Goal: Task Accomplishment & Management: Use online tool/utility

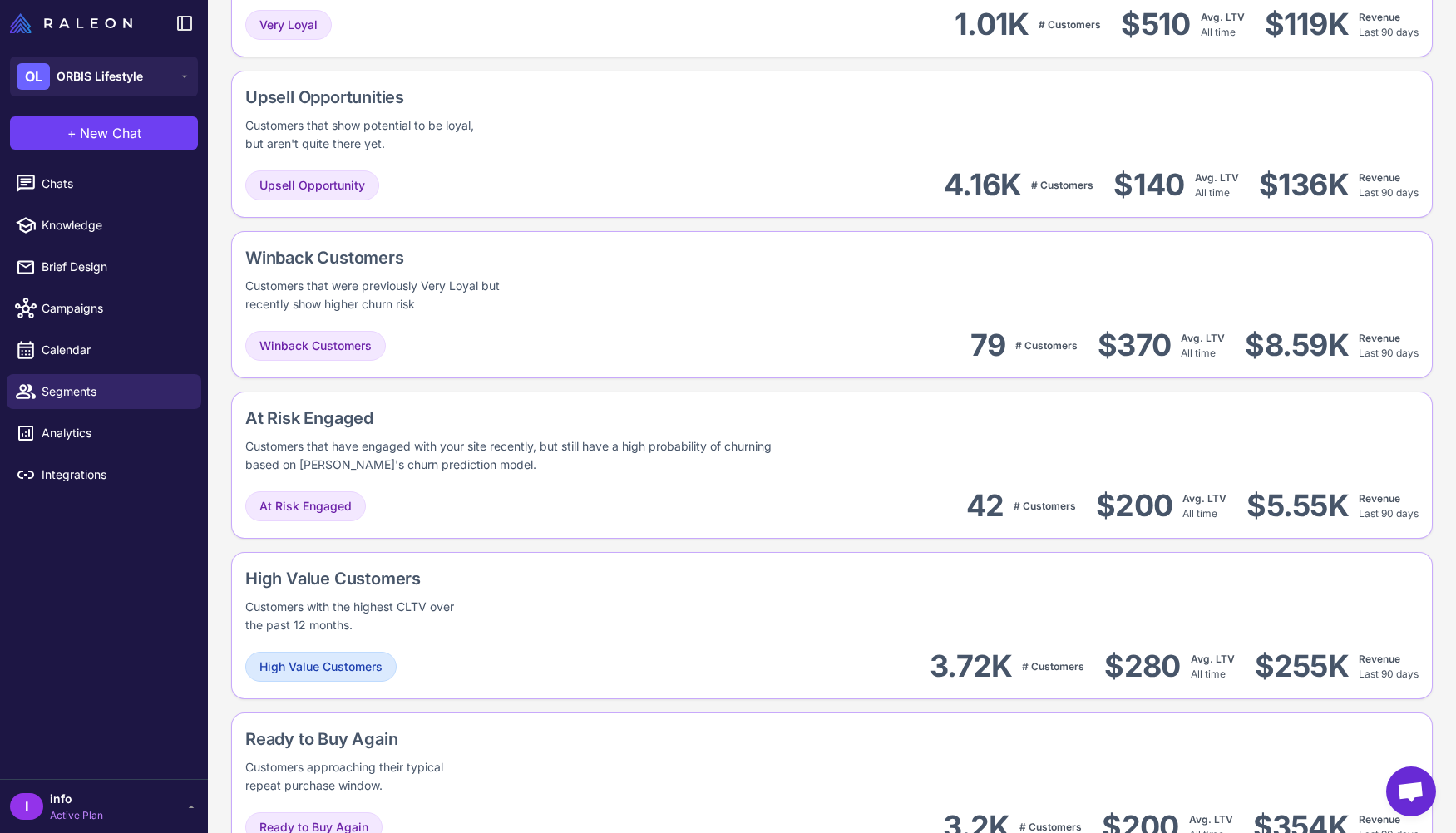
scroll to position [915, 0]
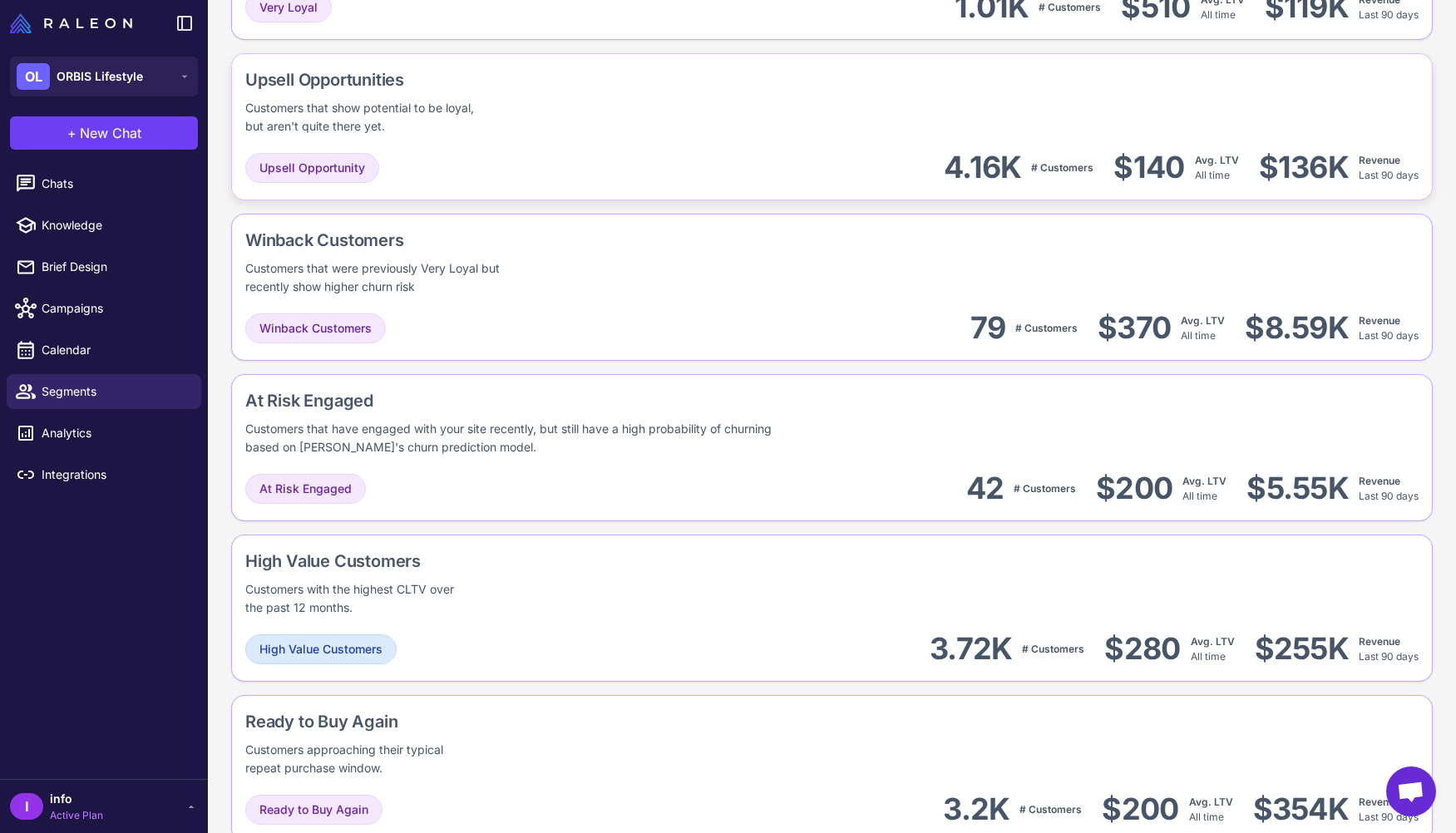
click at [554, 147] on div "Upsell Opportunities Customers that show potential to be loyal, but aren't quit…" at bounding box center [831, 127] width 1201 height 148
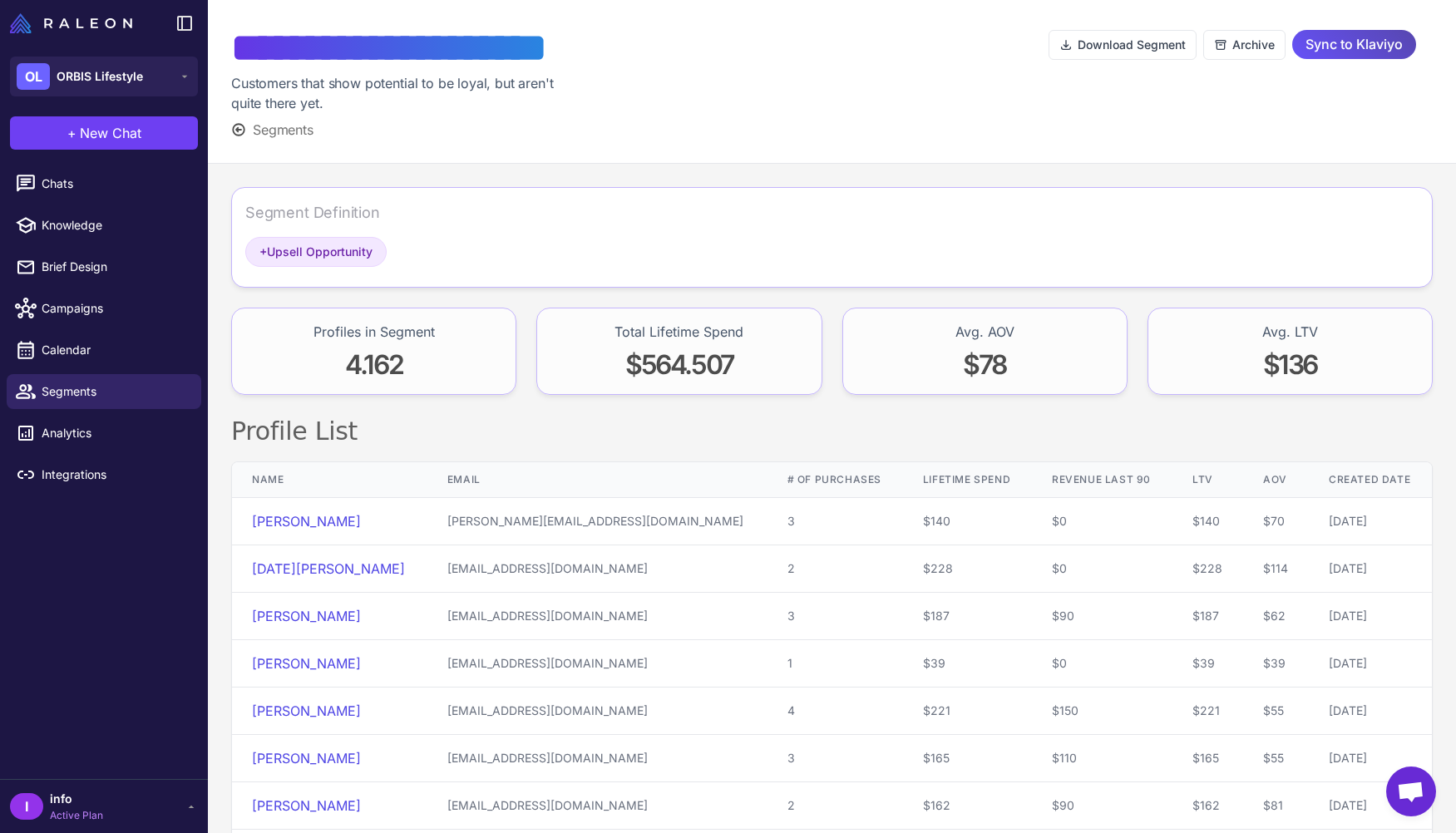
click at [1398, 58] on span "Sync to Klaviyo" at bounding box center [1354, 44] width 97 height 29
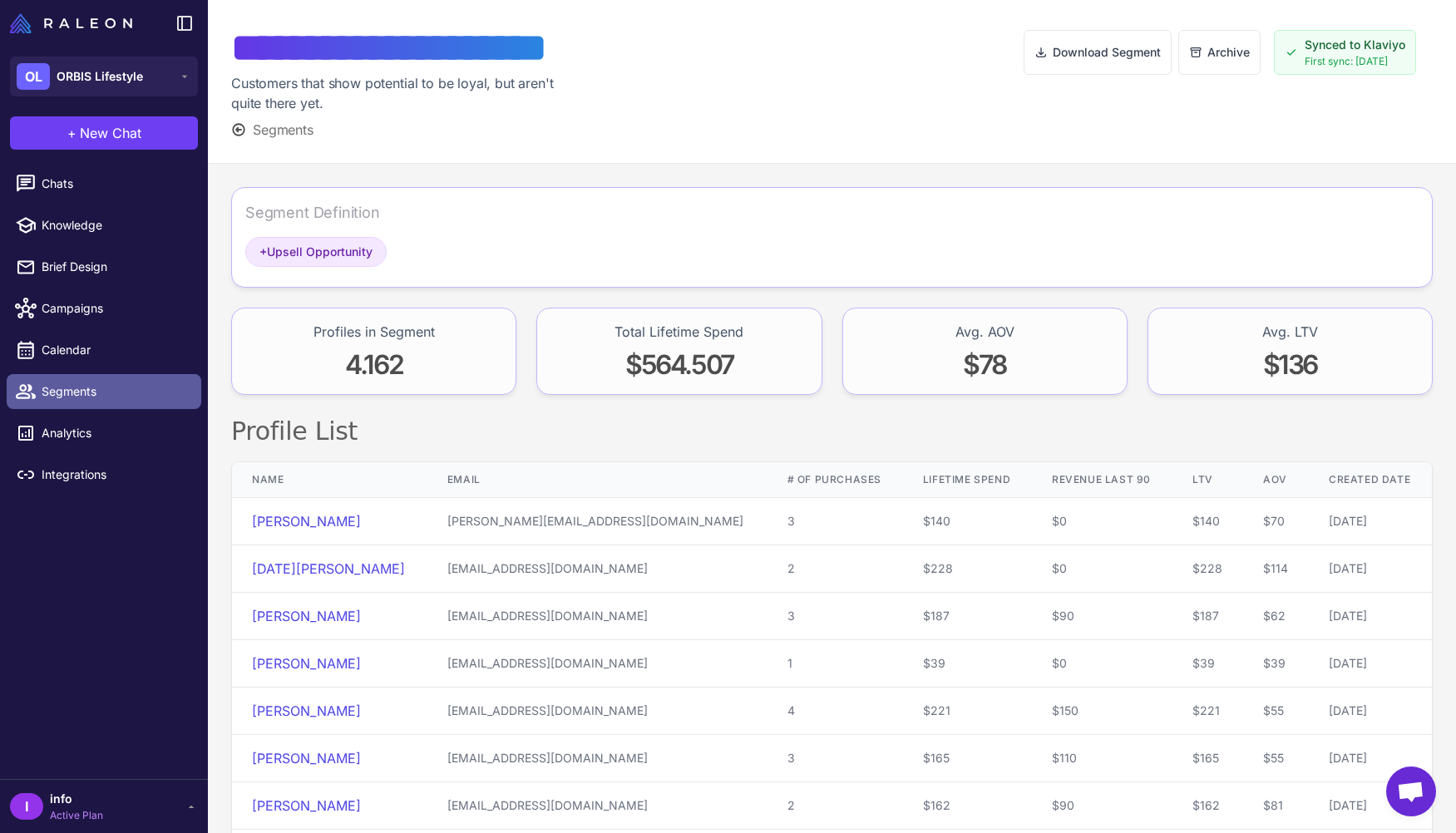
click at [148, 386] on span "Segments" at bounding box center [114, 391] width 147 height 18
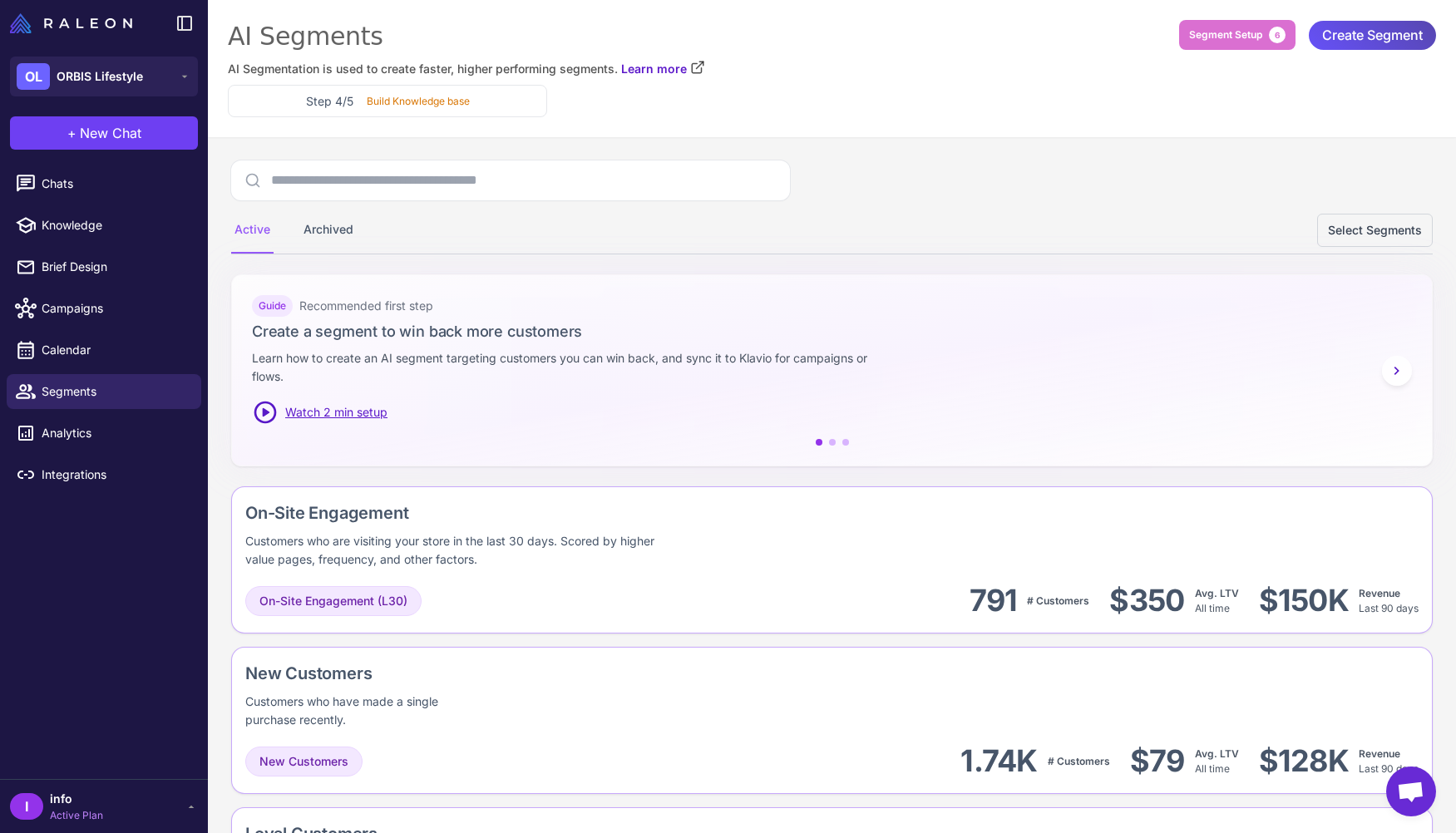
click at [1406, 40] on span "Create Segment" at bounding box center [1372, 35] width 101 height 29
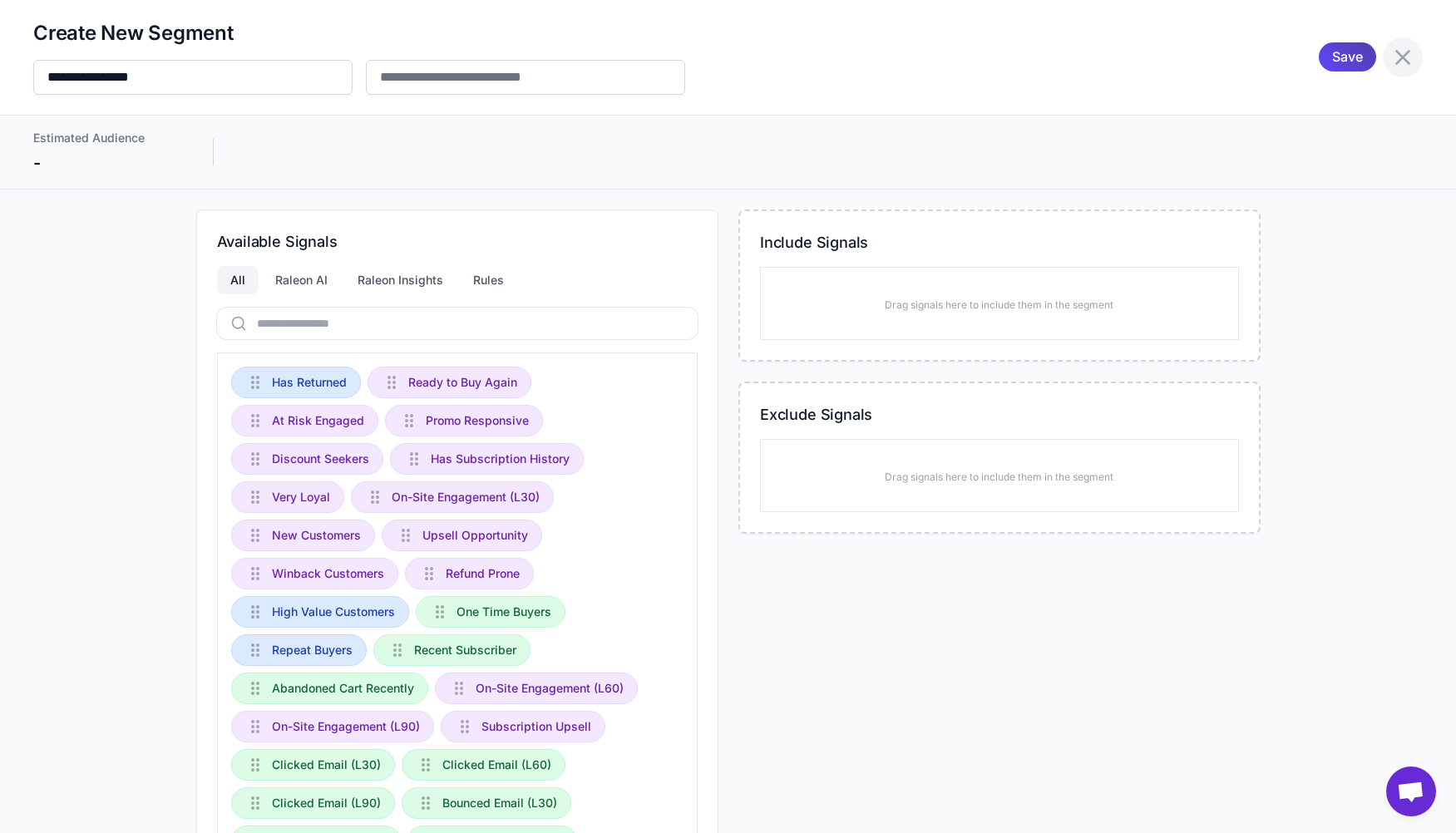
click at [1412, 56] on icon at bounding box center [1403, 58] width 27 height 27
